Goal: Complete application form

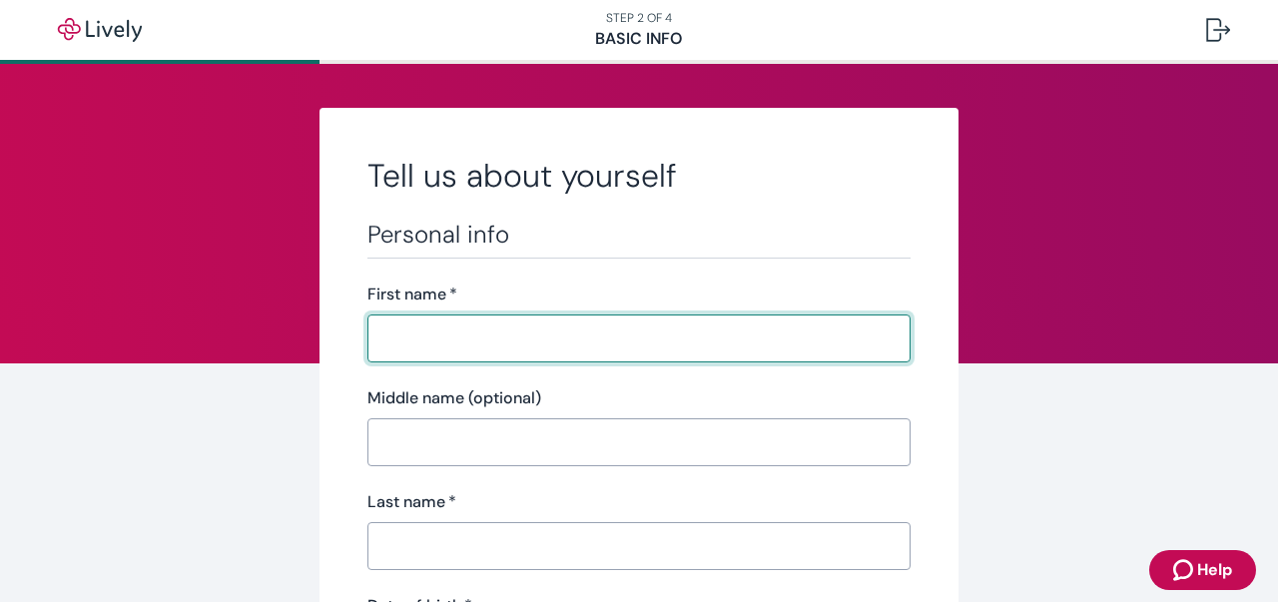
click at [395, 325] on input "First name   *" at bounding box center [639, 339] width 543 height 40
type input "[PERSON_NAME]"
type input "[PHONE_NUMBER]"
type input "[STREET_ADDRESS][PERSON_NAME]"
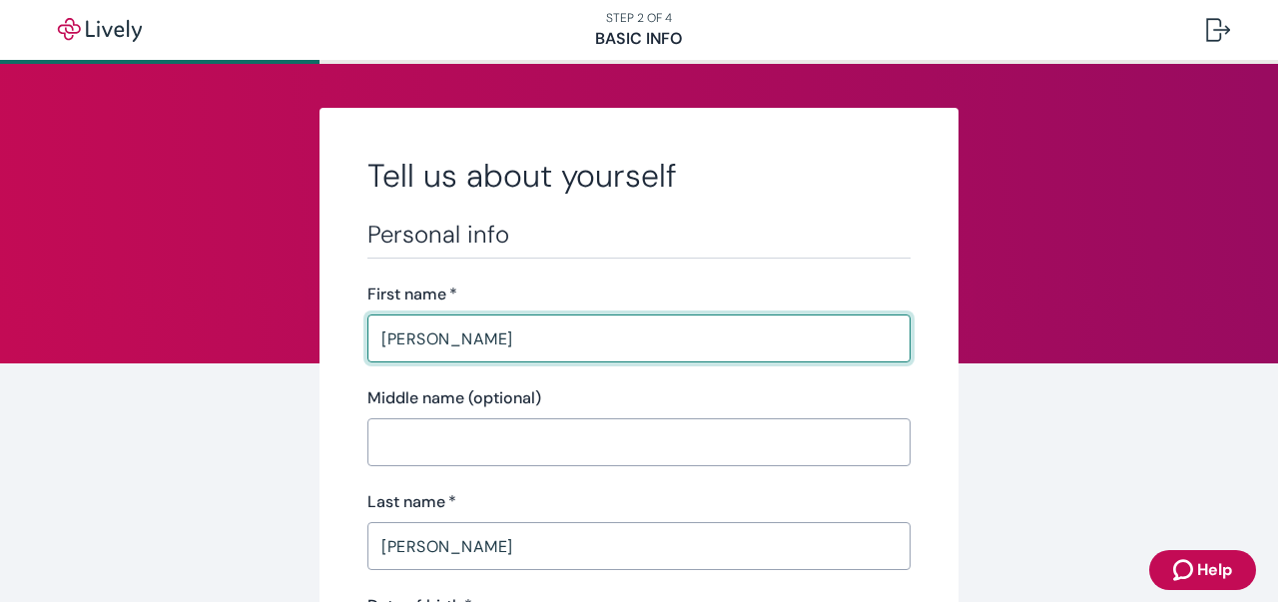
type input "NAMPA"
type input "ID"
type input "83651"
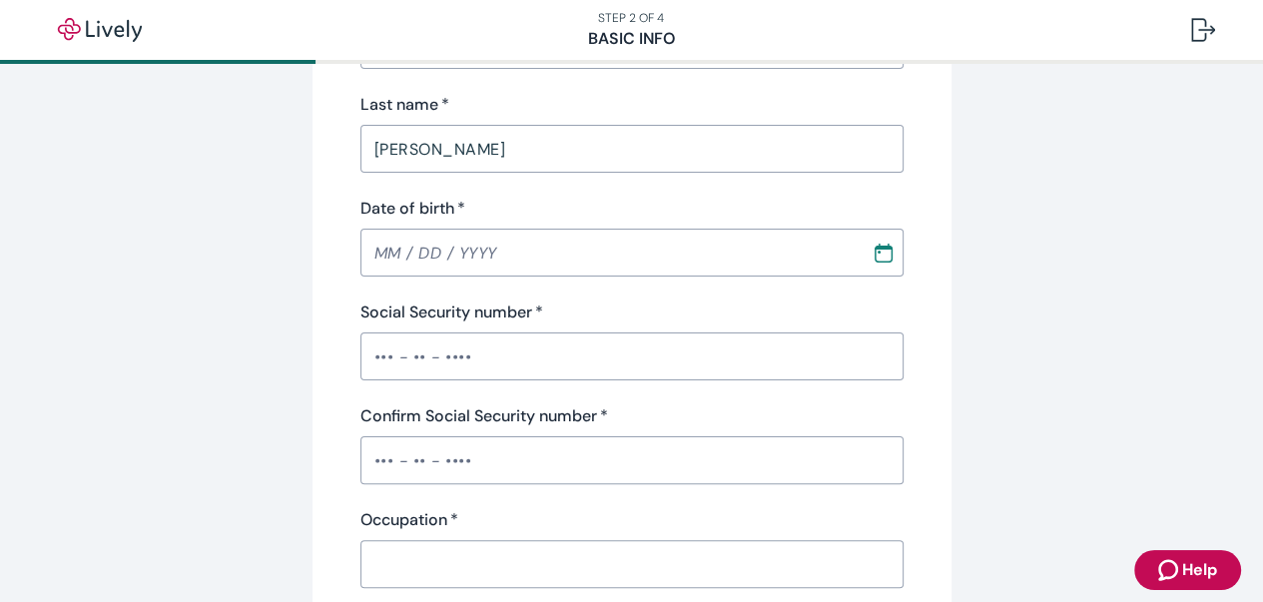
scroll to position [399, 0]
click at [391, 252] on input "MM / DD / YYYY" at bounding box center [609, 251] width 497 height 40
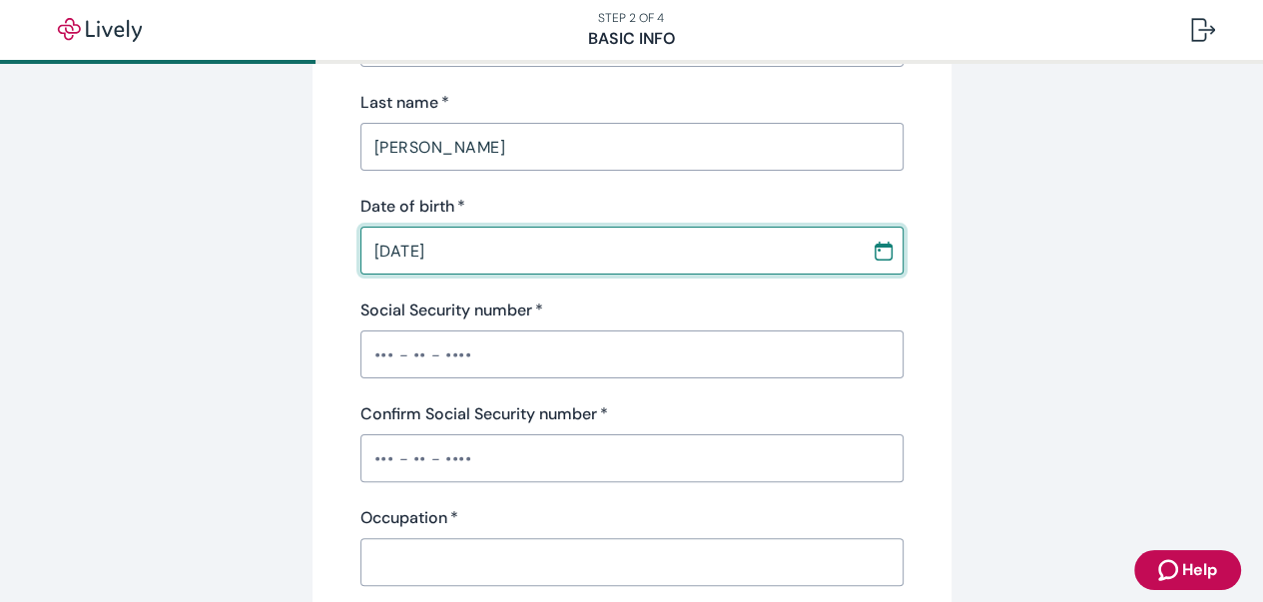
type input "[DATE]"
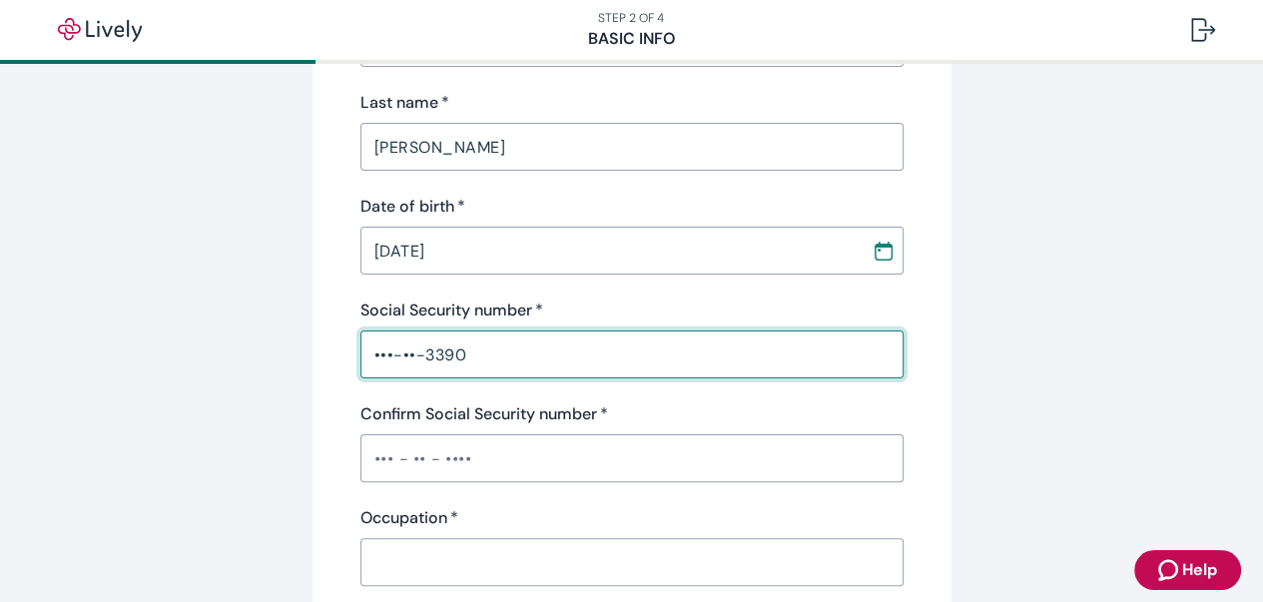
type input "•••-••-3390"
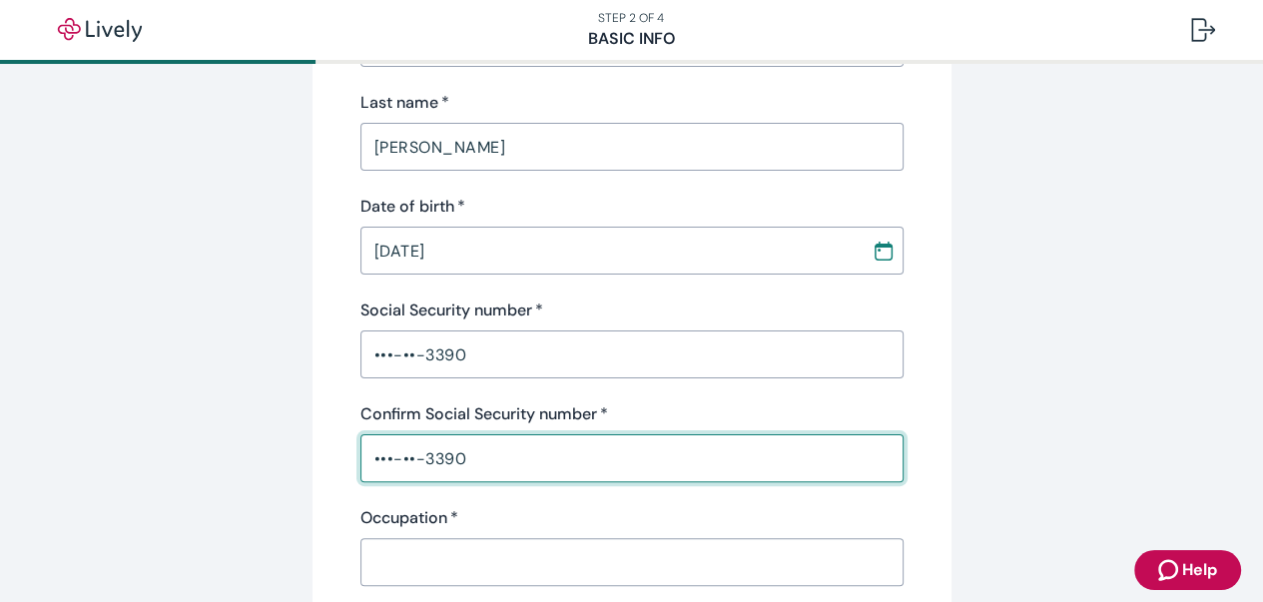
type input "•••-••-3390"
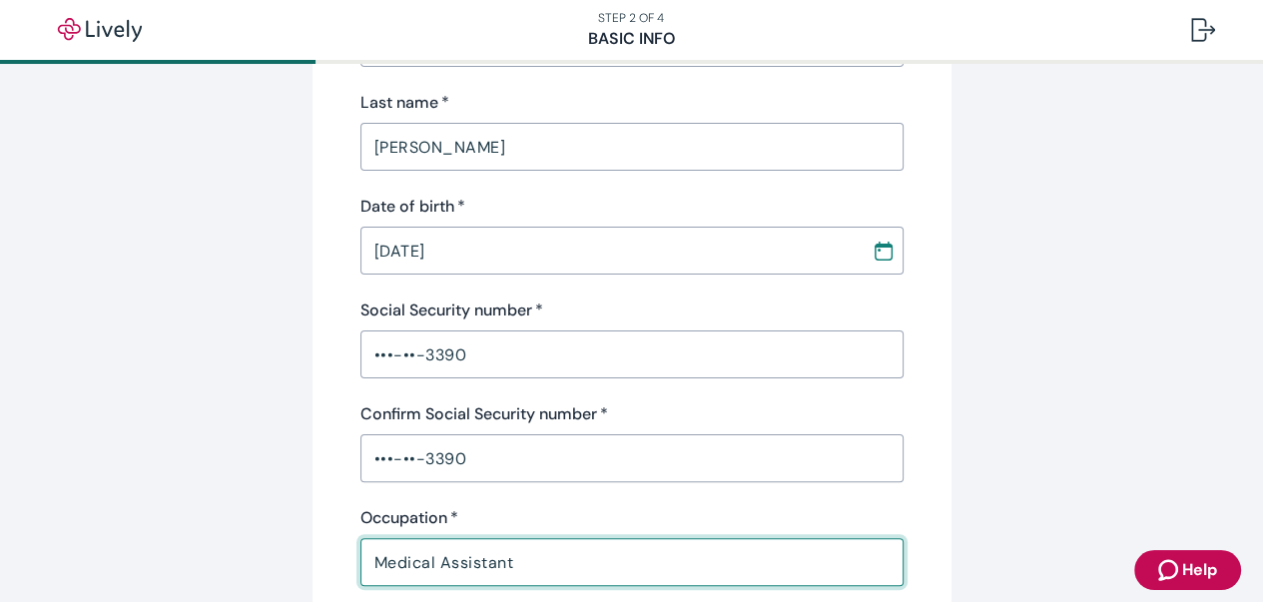
type input "Medical Assistant"
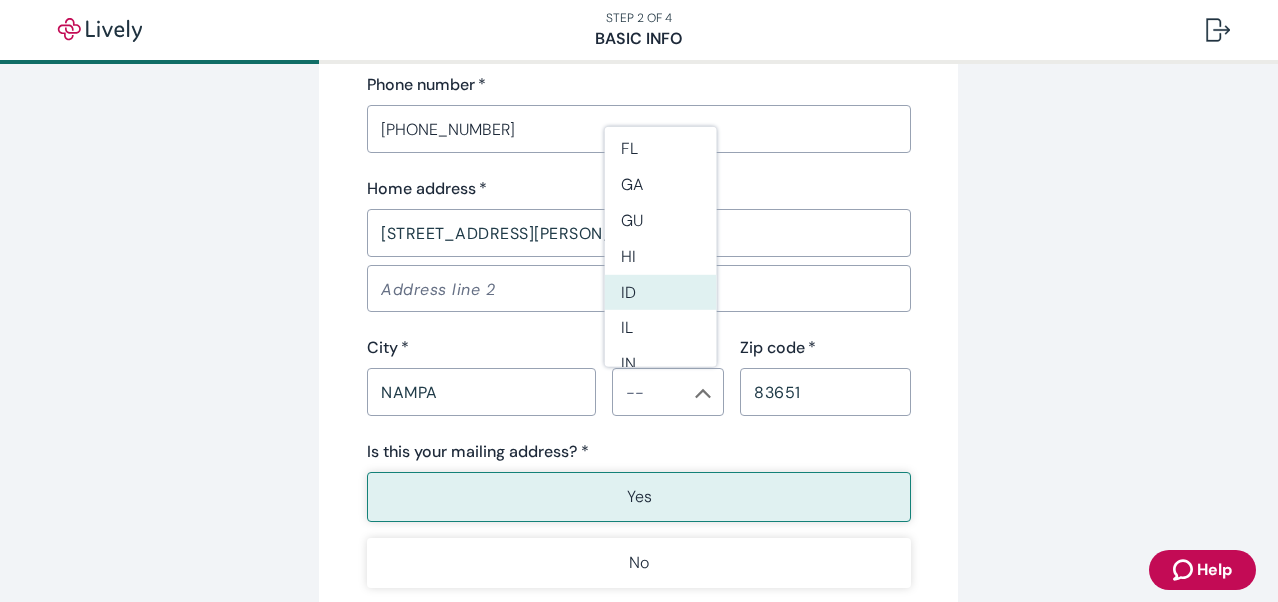
click at [646, 288] on li "ID" at bounding box center [661, 293] width 112 height 36
type input "ID"
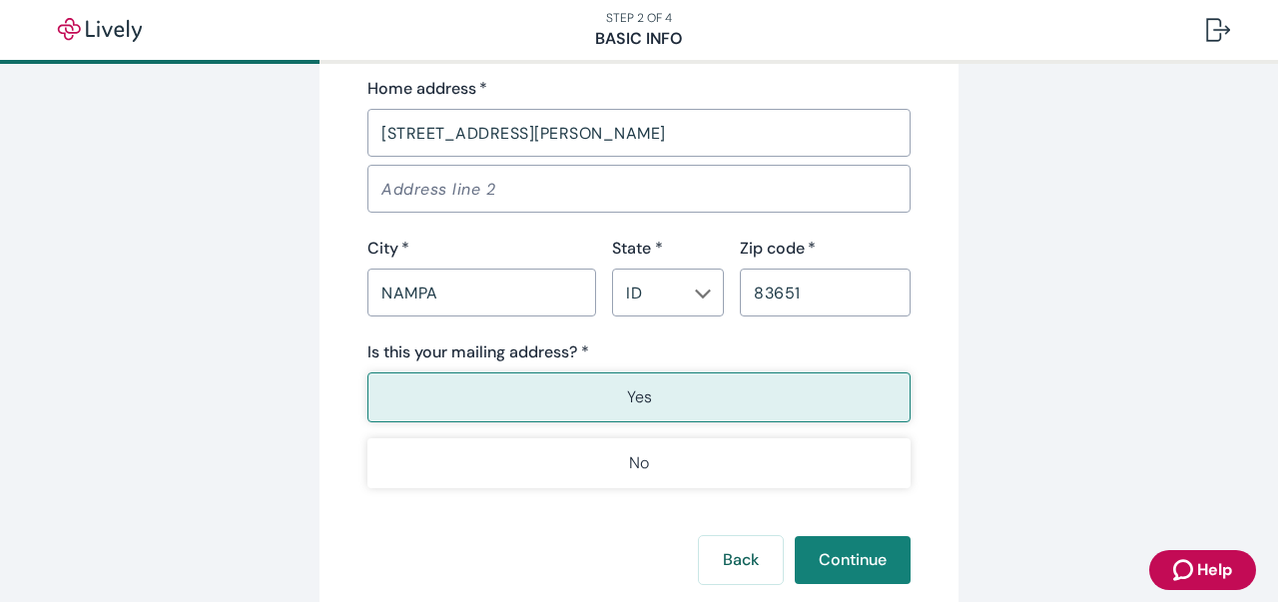
click at [646, 400] on div "Yes No" at bounding box center [639, 430] width 543 height 116
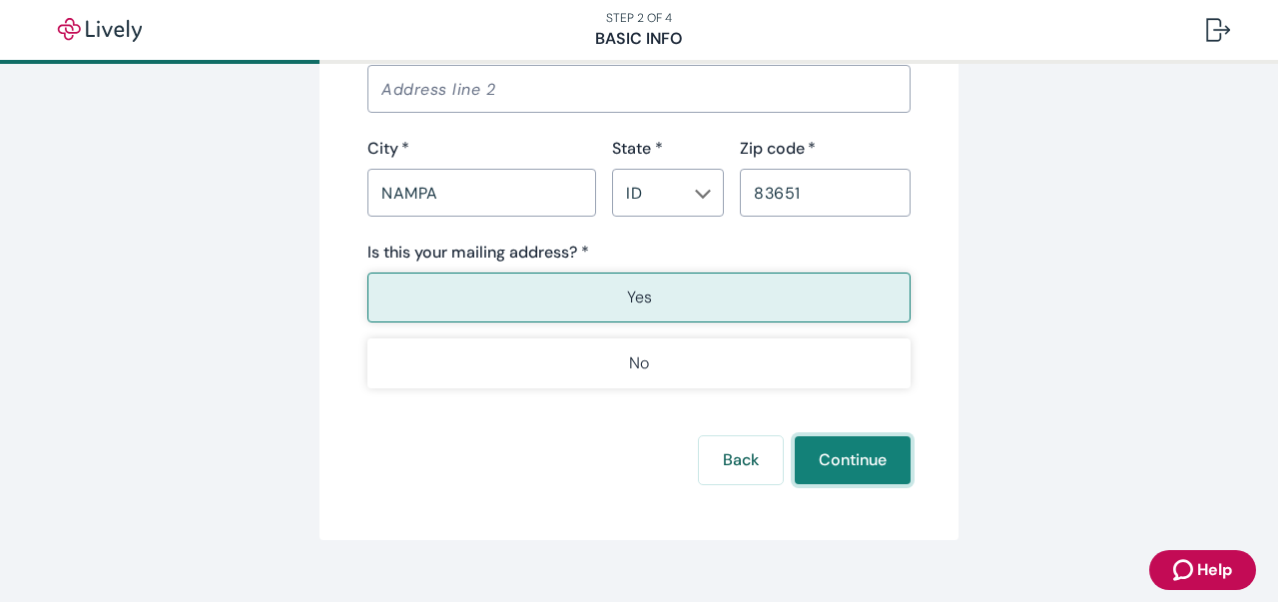
click at [821, 461] on button "Continue" at bounding box center [853, 460] width 116 height 48
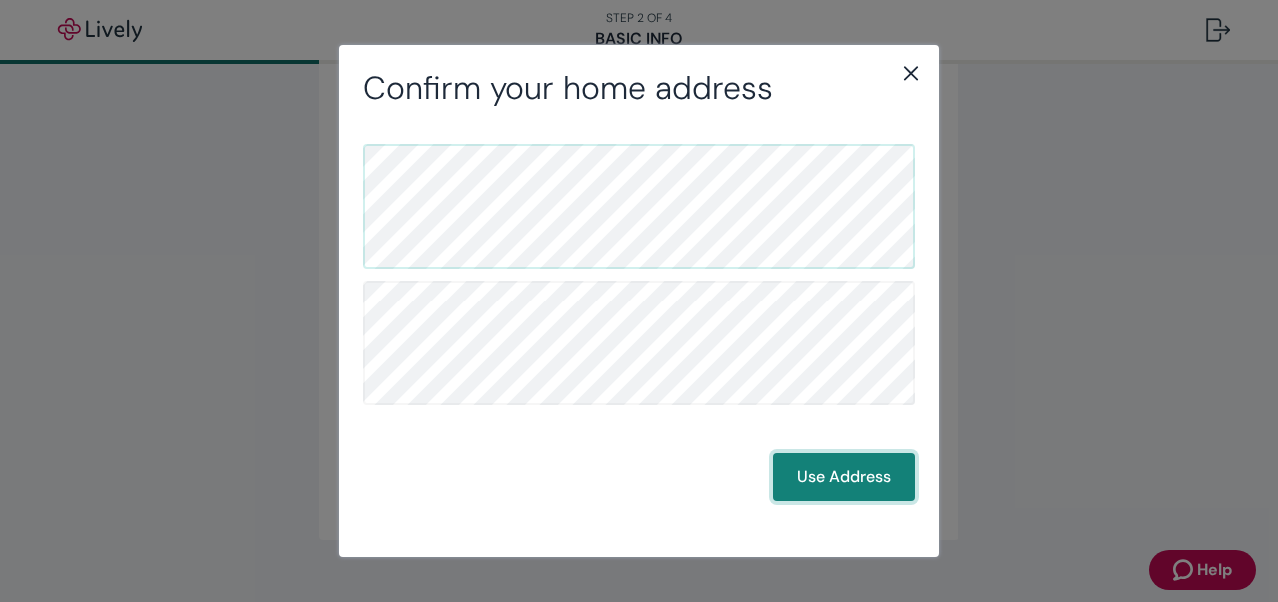
click at [887, 488] on button "Use Address" at bounding box center [844, 477] width 142 height 48
click at [844, 466] on button "Use Address" at bounding box center [844, 477] width 142 height 48
click at [856, 480] on button "Use Address" at bounding box center [844, 477] width 142 height 48
click at [856, 472] on button "Use Address" at bounding box center [844, 477] width 142 height 48
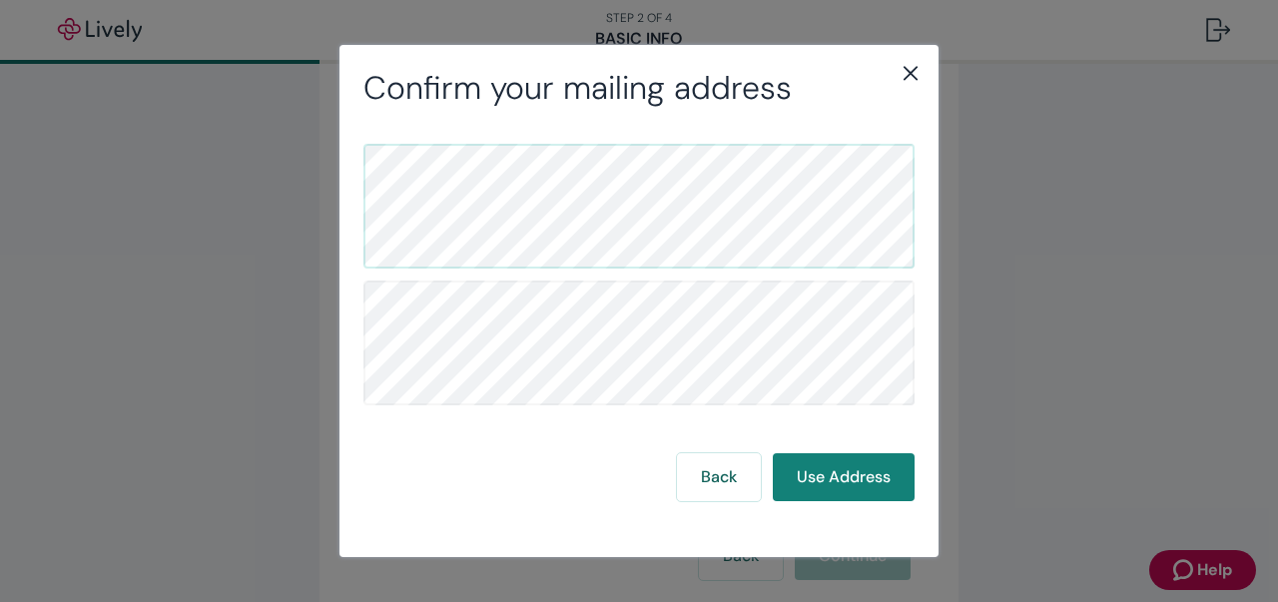
click at [918, 63] on icon "close" at bounding box center [911, 73] width 24 height 24
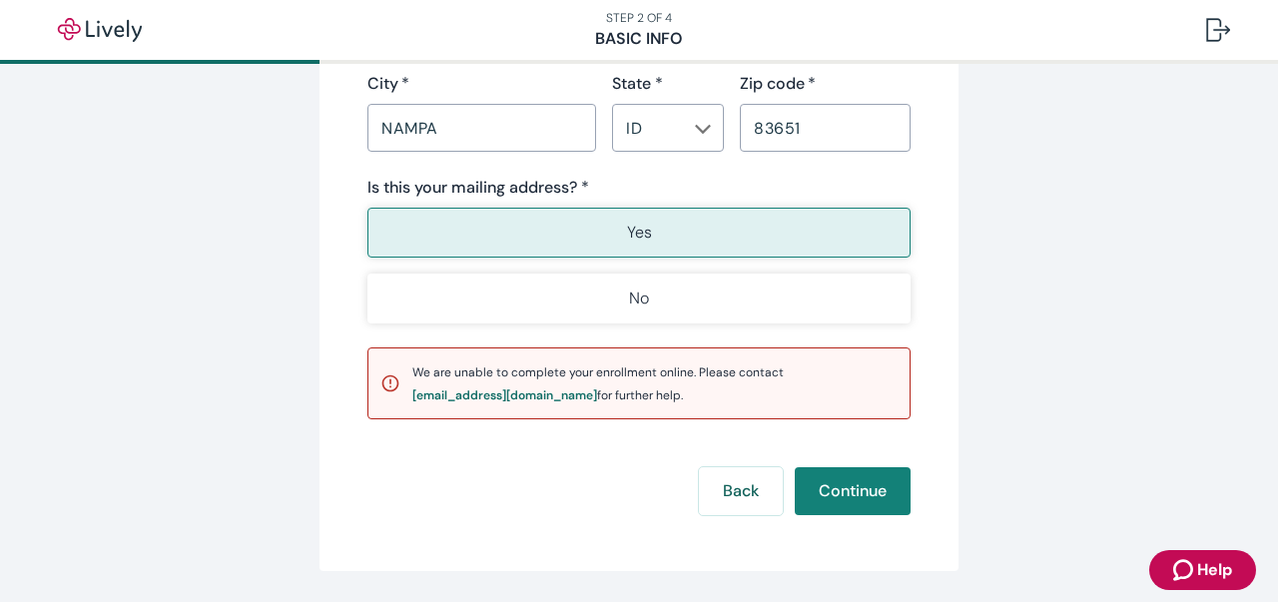
scroll to position [1558, 0]
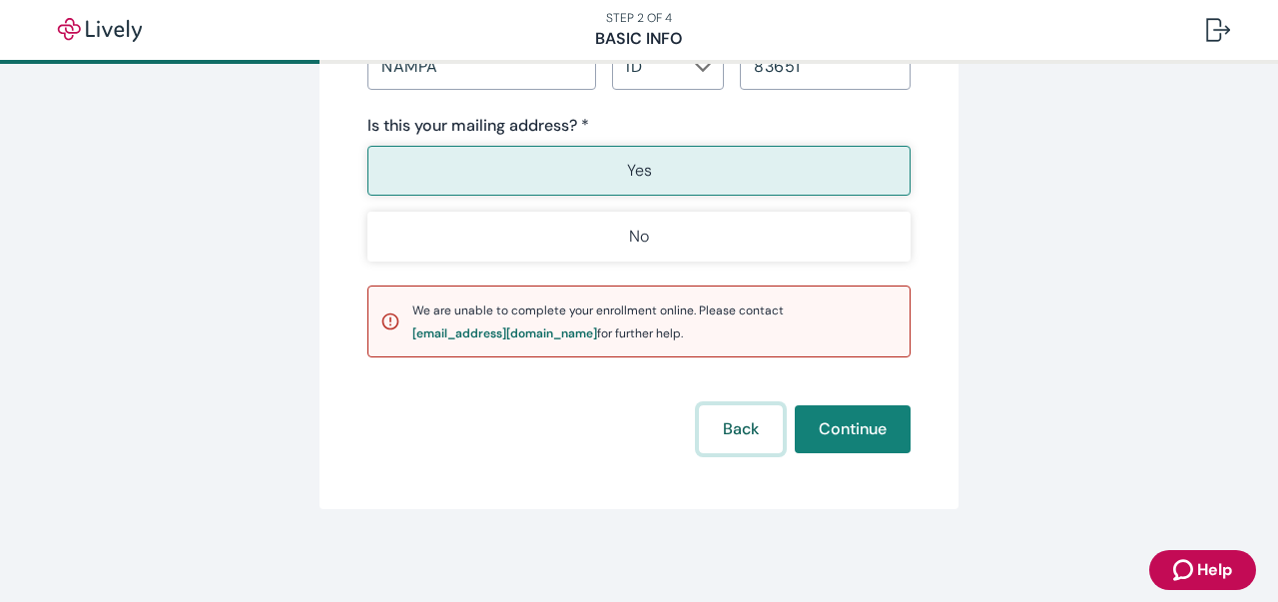
drag, startPoint x: 719, startPoint y: 424, endPoint x: 739, endPoint y: 426, distance: 20.1
click at [724, 426] on button "Back" at bounding box center [741, 429] width 84 height 48
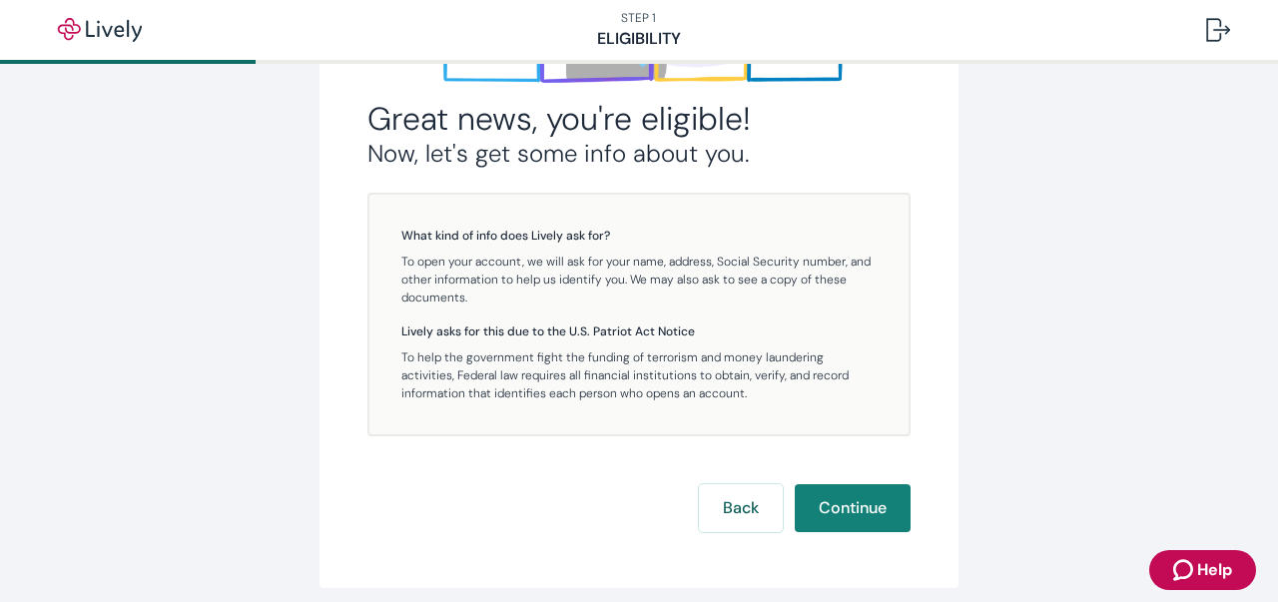
scroll to position [463, 0]
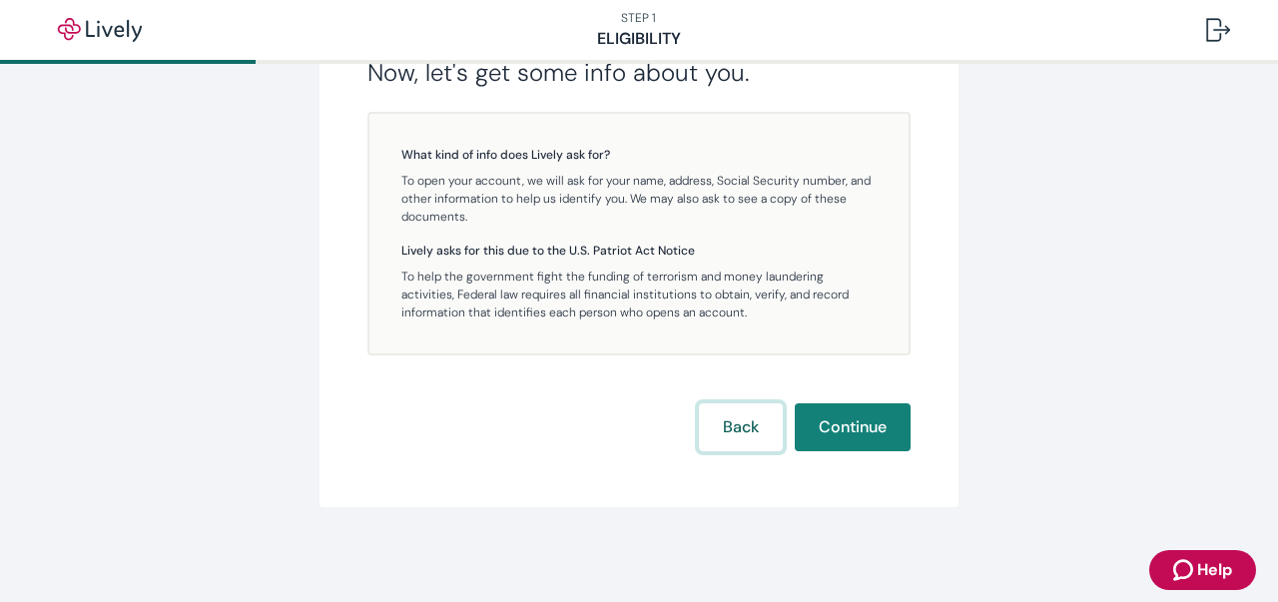
click at [748, 415] on button "Back" at bounding box center [741, 427] width 84 height 48
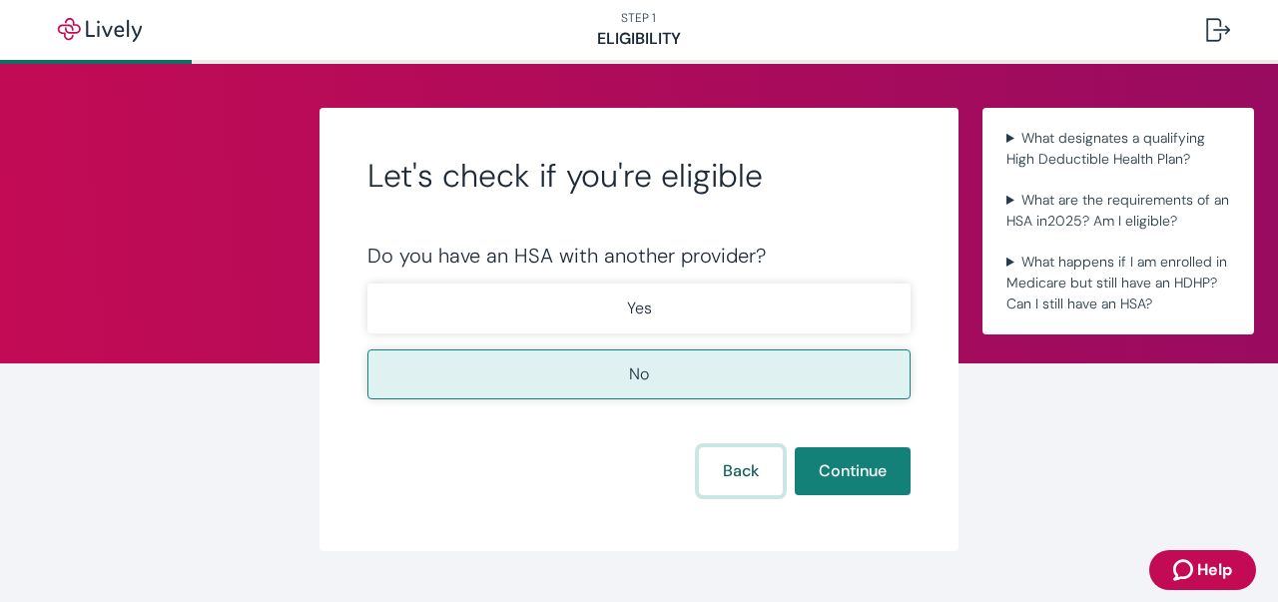
click at [737, 466] on button "Back" at bounding box center [741, 471] width 84 height 48
